Goal: Transaction & Acquisition: Purchase product/service

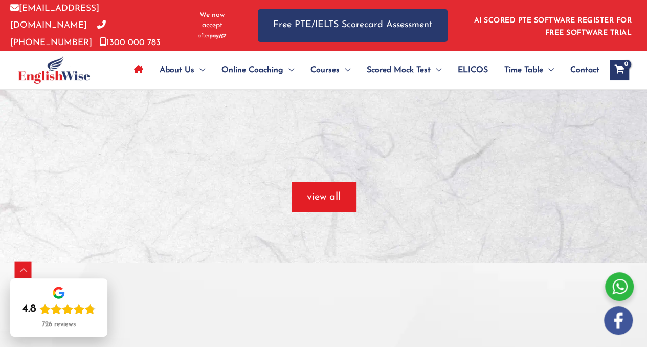
scroll to position [906, 0]
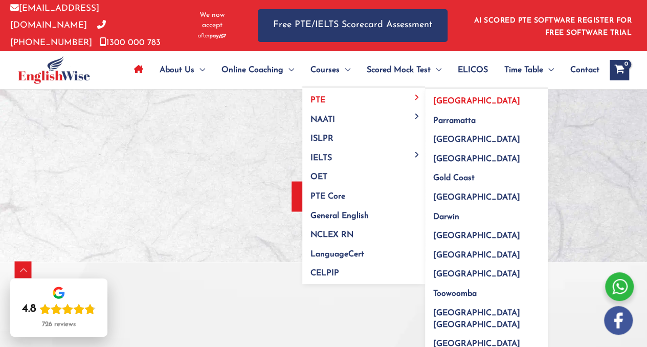
click at [433, 98] on span "[GEOGRAPHIC_DATA]" at bounding box center [476, 101] width 87 height 8
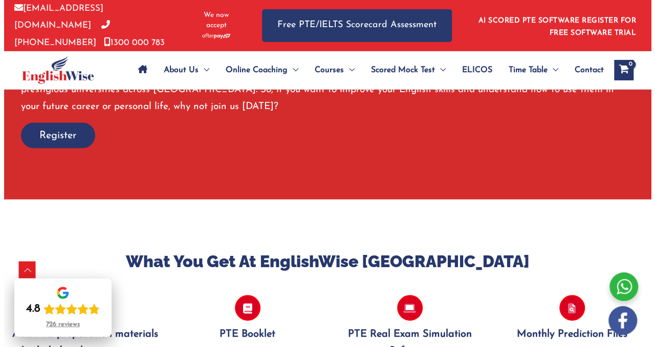
scroll to position [921, 0]
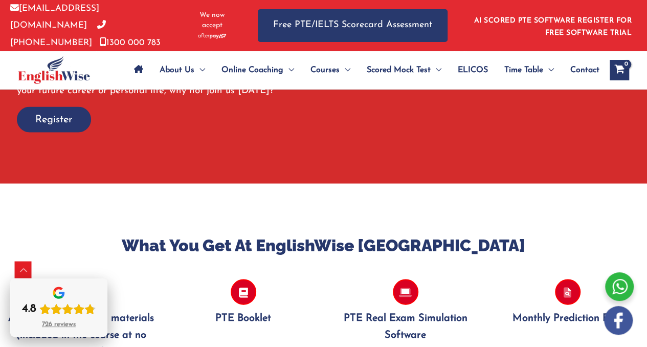
click at [73, 310] on icon "Rating: 4.8 out of 5" at bounding box center [78, 308] width 11 height 11
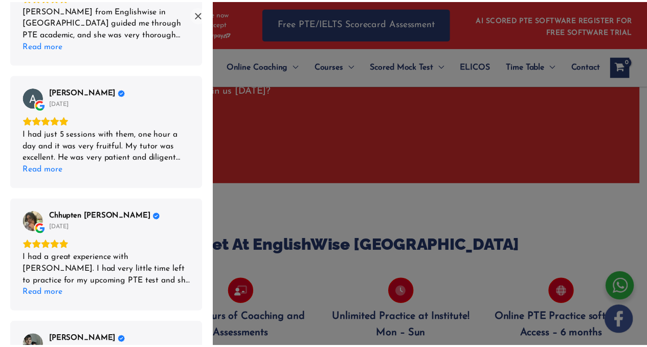
scroll to position [563, 0]
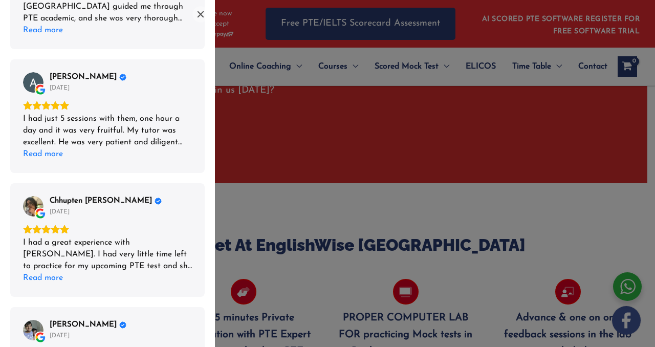
click at [278, 194] on div "List of reviews" at bounding box center [327, 173] width 655 height 347
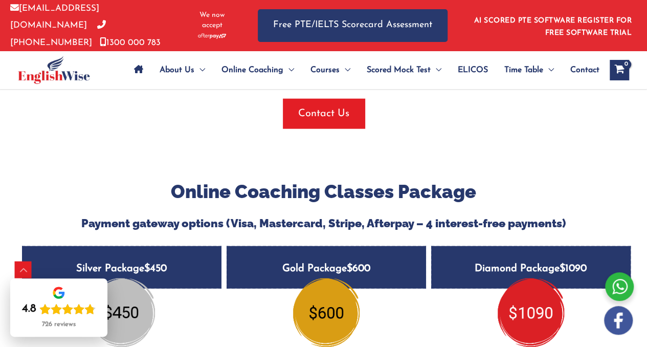
scroll to position [1279, 0]
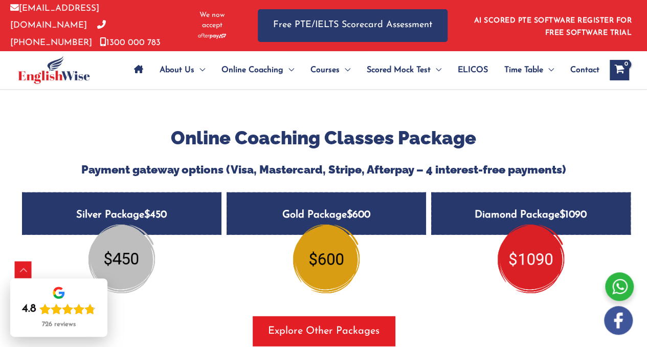
click at [514, 241] on img at bounding box center [531, 259] width 67 height 69
click at [530, 225] on img at bounding box center [531, 259] width 67 height 69
click at [521, 192] on h5 "Diamond Package $1090" at bounding box center [531, 213] width 200 height 42
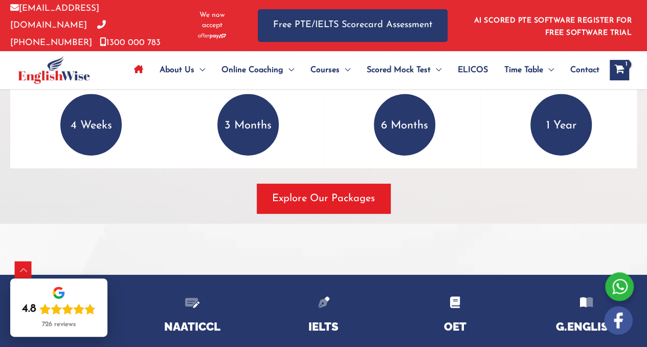
scroll to position [1571, 0]
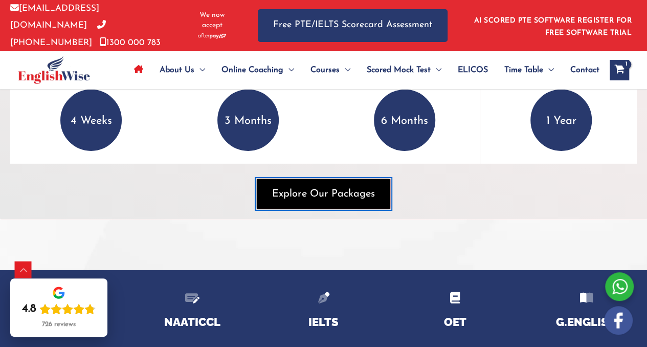
click at [351, 198] on span "button" at bounding box center [324, 194] width 134 height 30
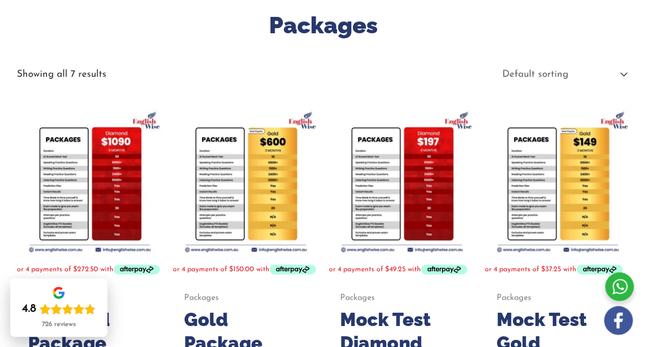
scroll to position [181, 0]
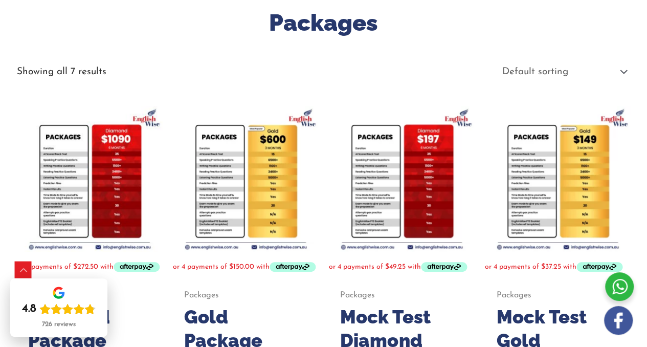
click at [57, 165] on img at bounding box center [90, 179] width 146 height 146
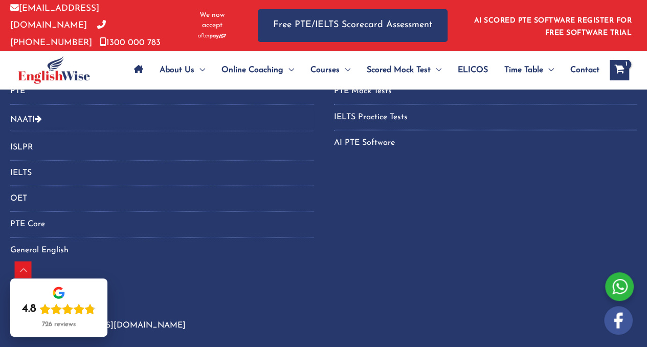
scroll to position [1253, 0]
